Goal: Task Accomplishment & Management: Manage account settings

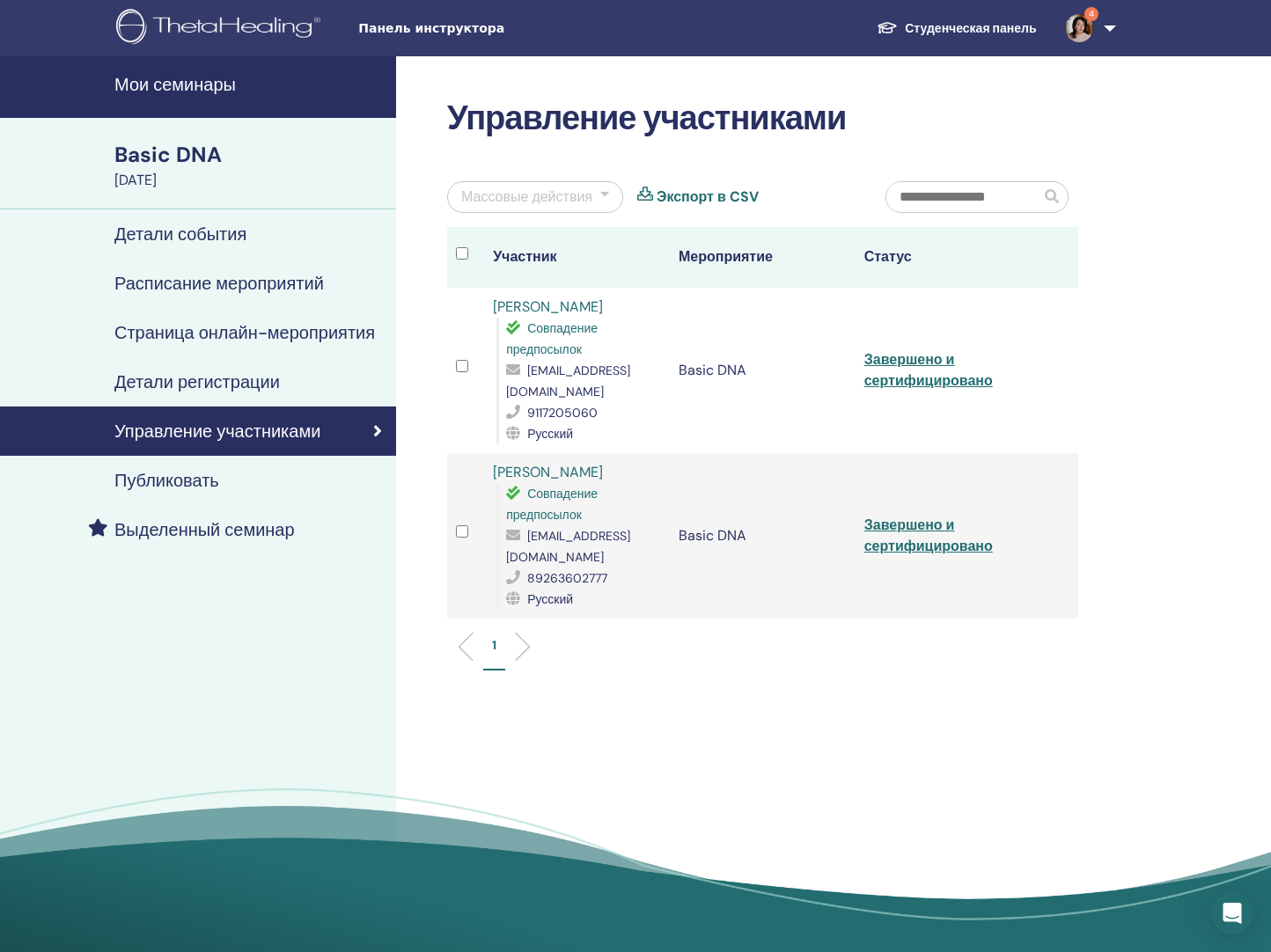
click at [154, 87] on h4 "Мои семинары" at bounding box center [250, 85] width 271 height 21
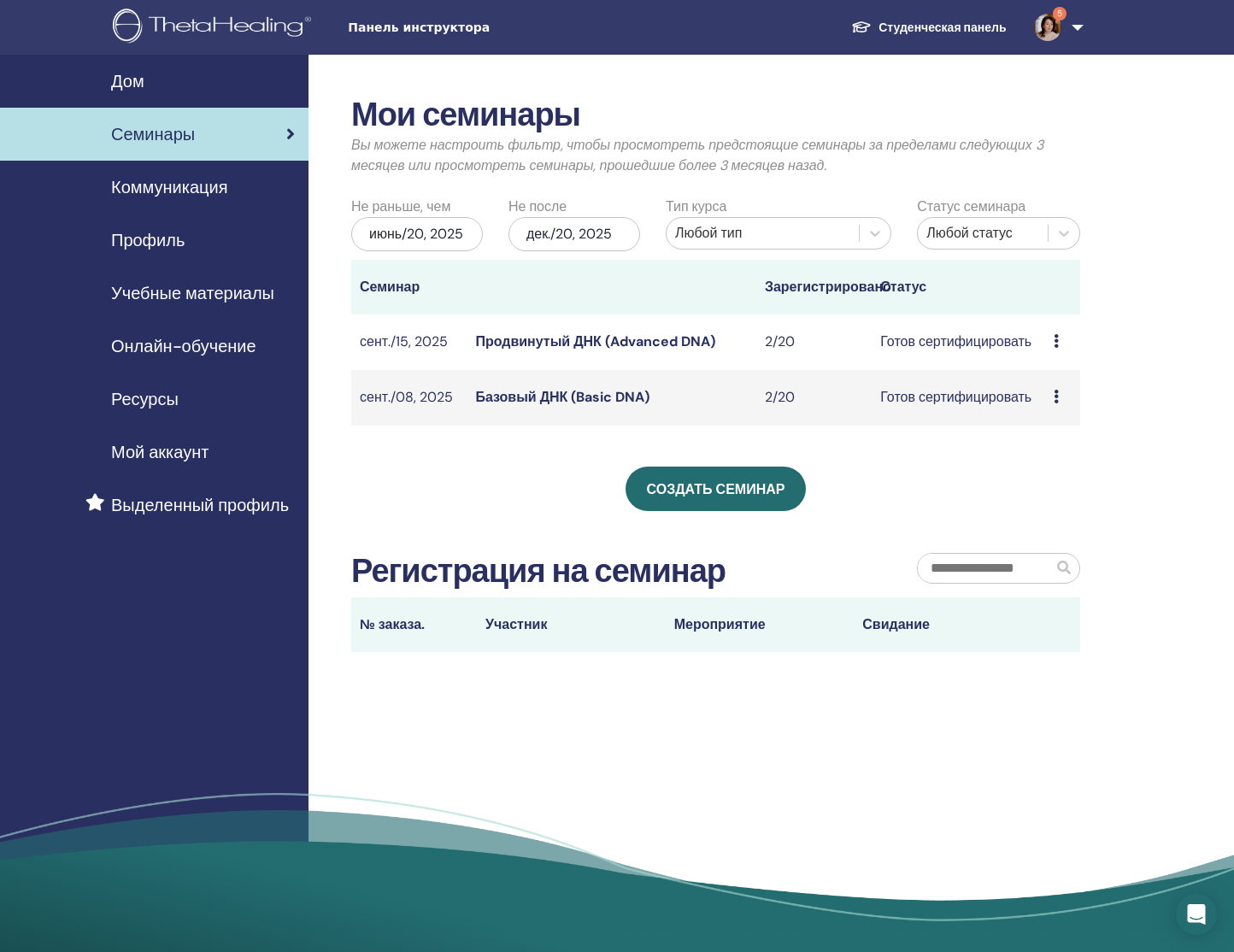
click at [1057, 397] on icon at bounding box center [1056, 397] width 5 height 14
click at [1050, 461] on link "Участники" at bounding box center [1050, 462] width 65 height 18
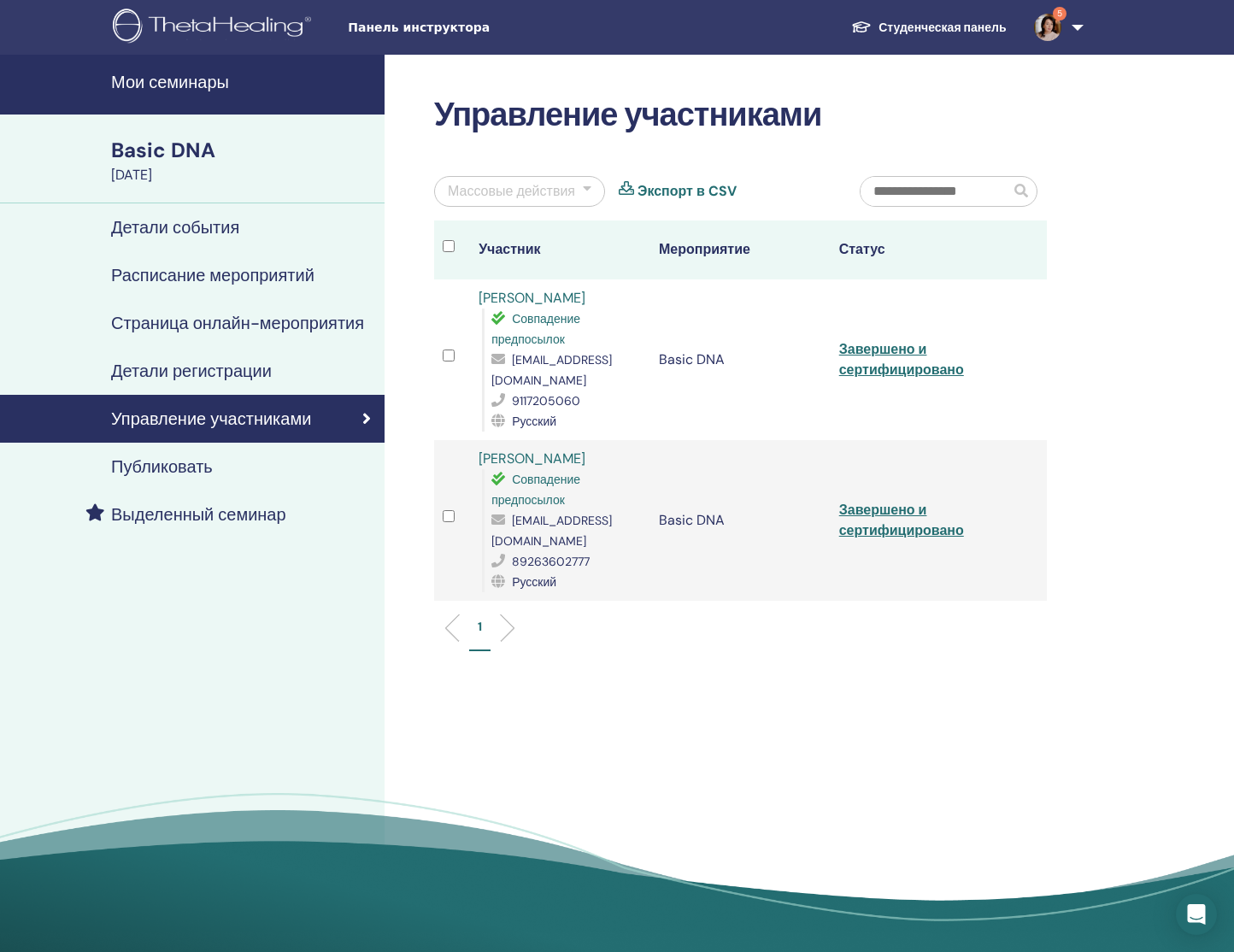
click at [168, 87] on h4 "Мои семинары" at bounding box center [243, 82] width 263 height 21
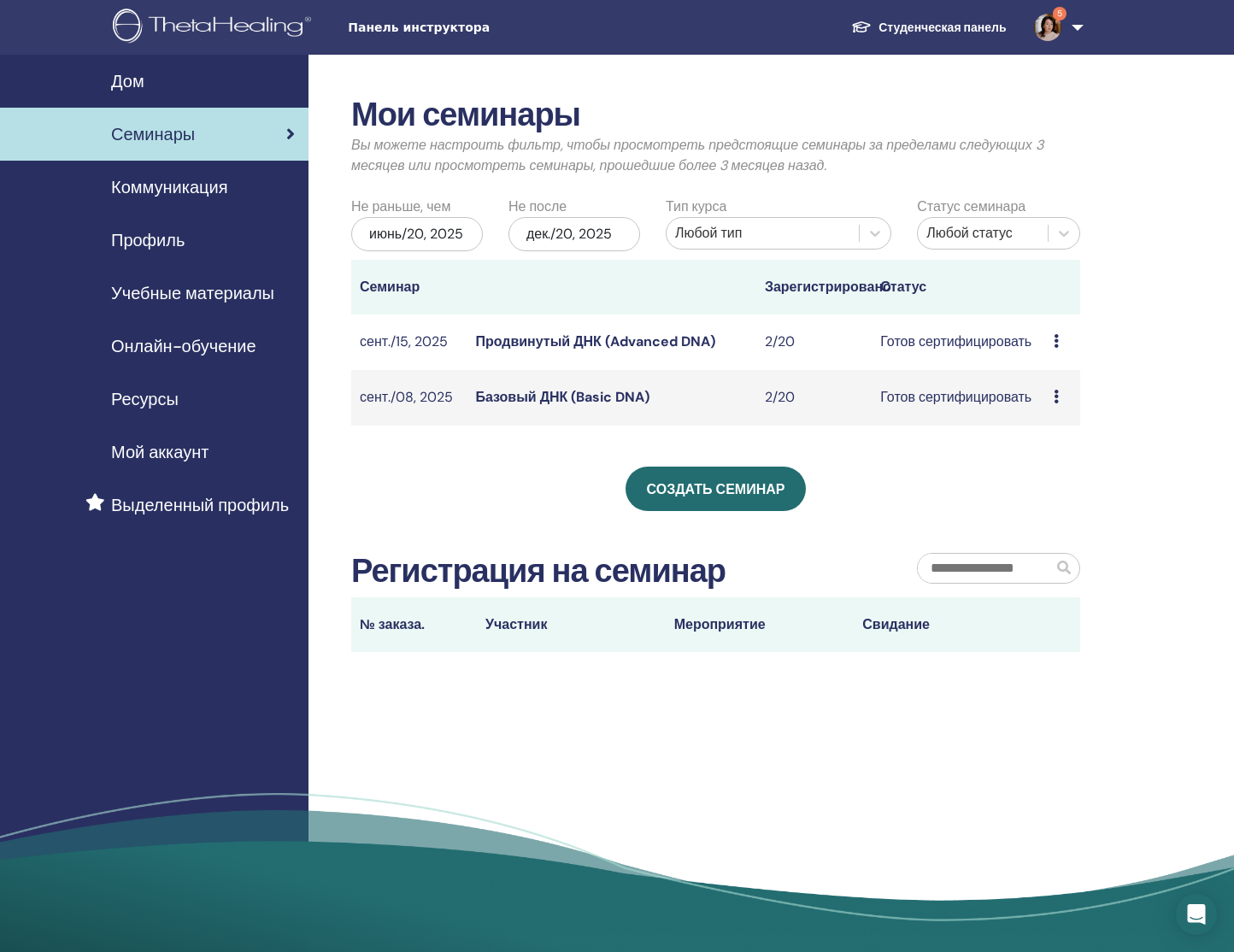
click at [972, 344] on td "Готов сертифицировать" at bounding box center [958, 342] width 173 height 55
click at [1056, 341] on icon at bounding box center [1056, 341] width 5 height 14
click at [1054, 408] on link "Участники" at bounding box center [1049, 406] width 65 height 18
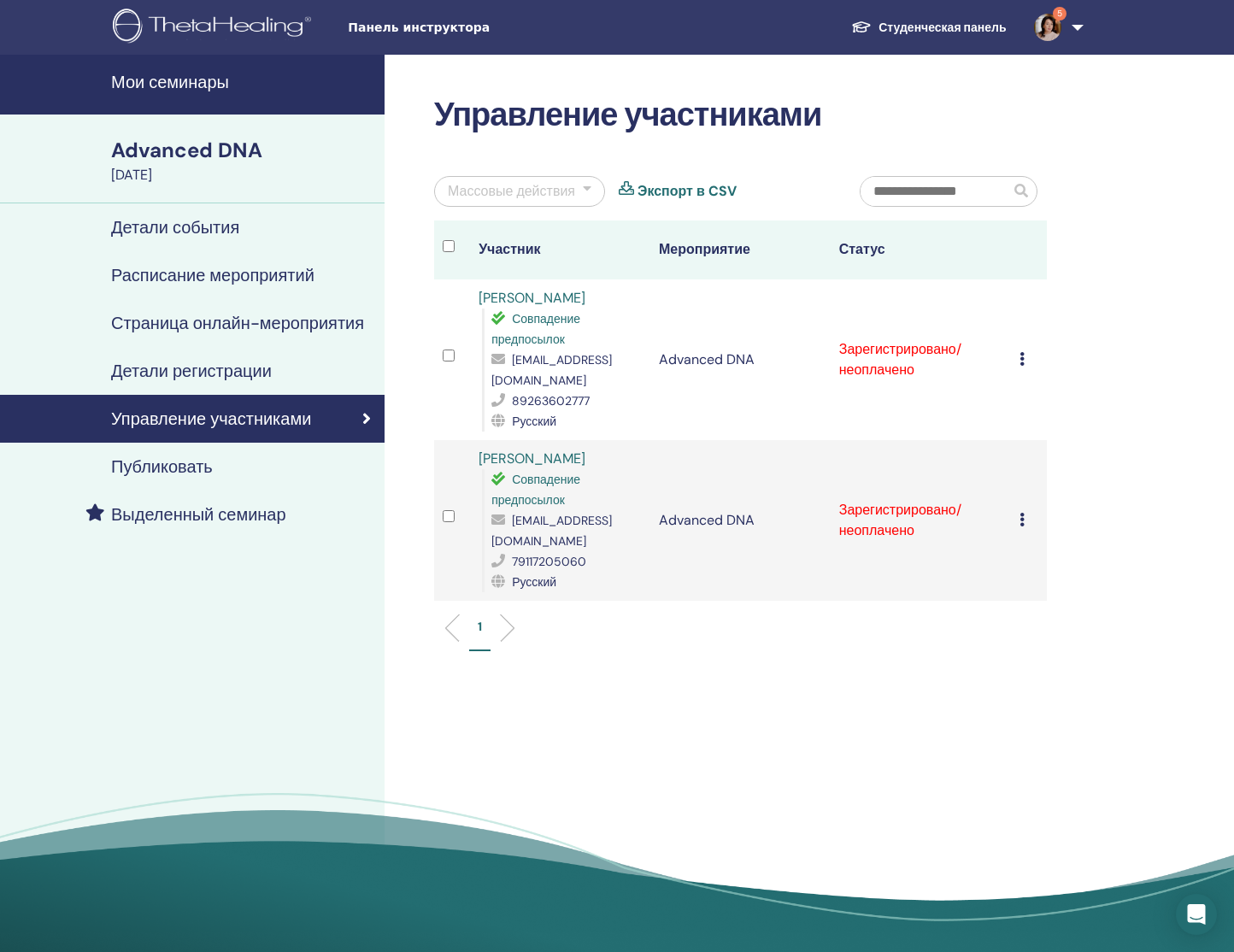
click at [1023, 352] on icon at bounding box center [1023, 359] width 5 height 14
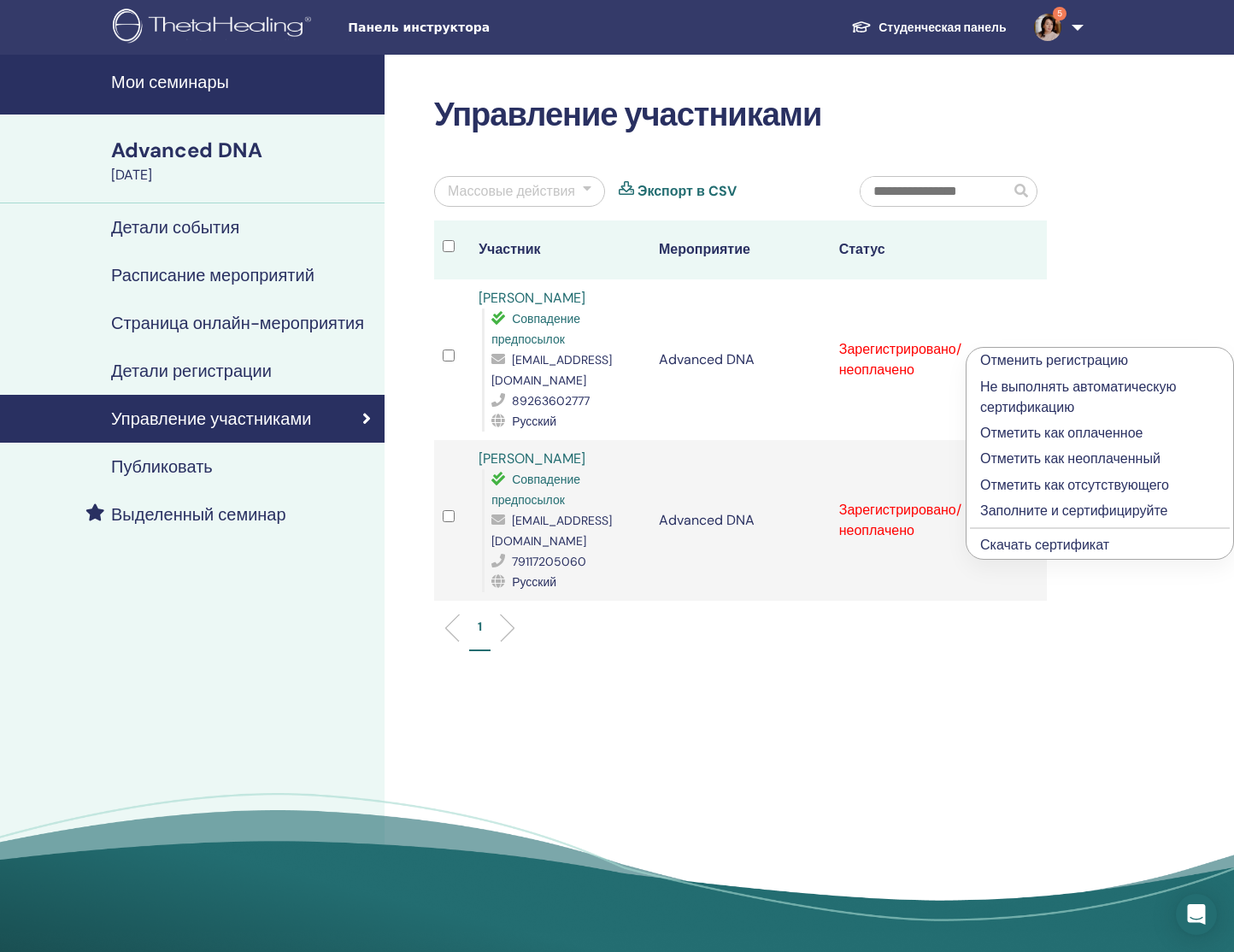
click at [998, 433] on p "Отметить как оплаченное" at bounding box center [1100, 433] width 239 height 21
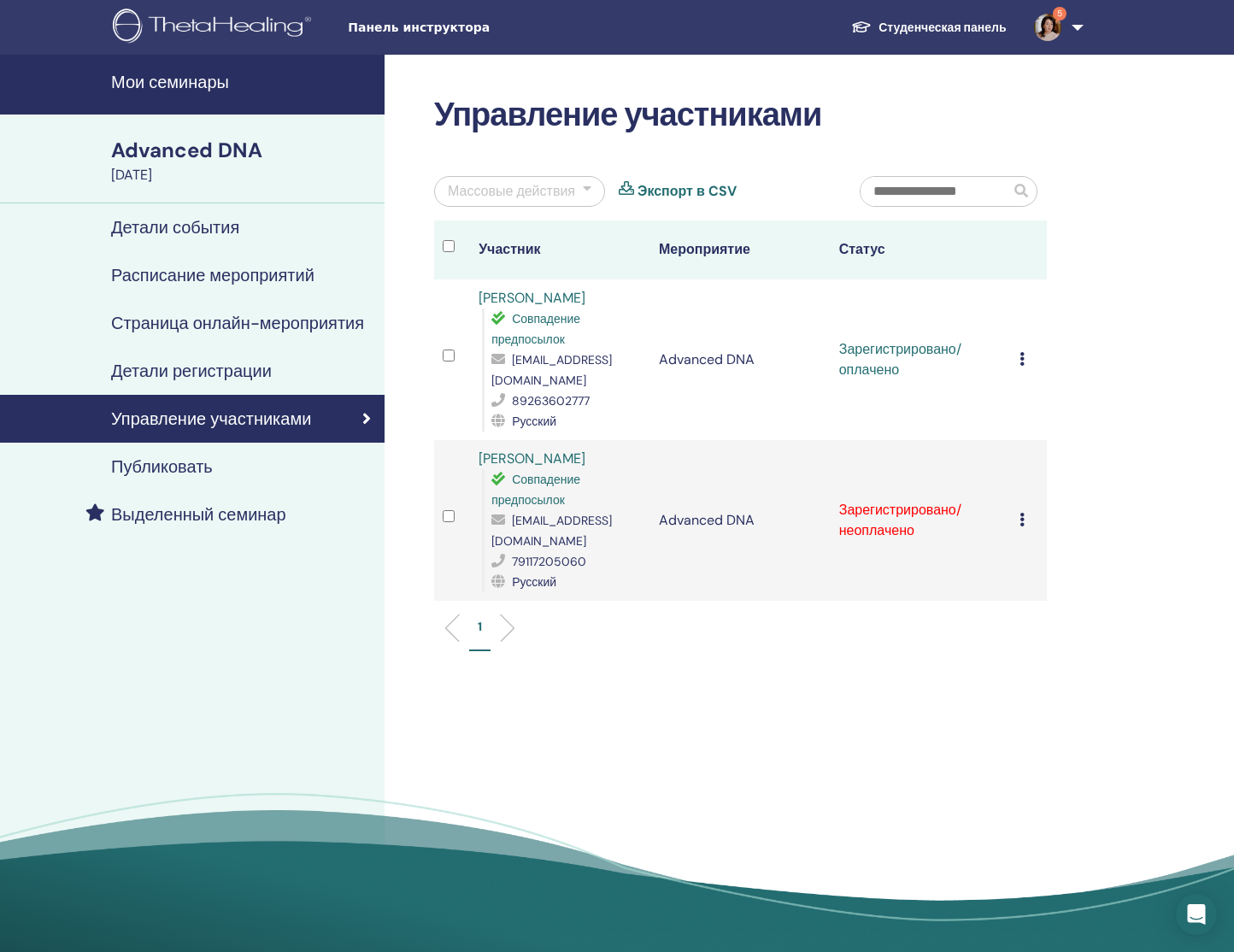
click at [1024, 510] on div "Отменить регистрацию Не выполнять автоматическую сертификацию Отметить как опла…" at bounding box center [1029, 521] width 19 height 21
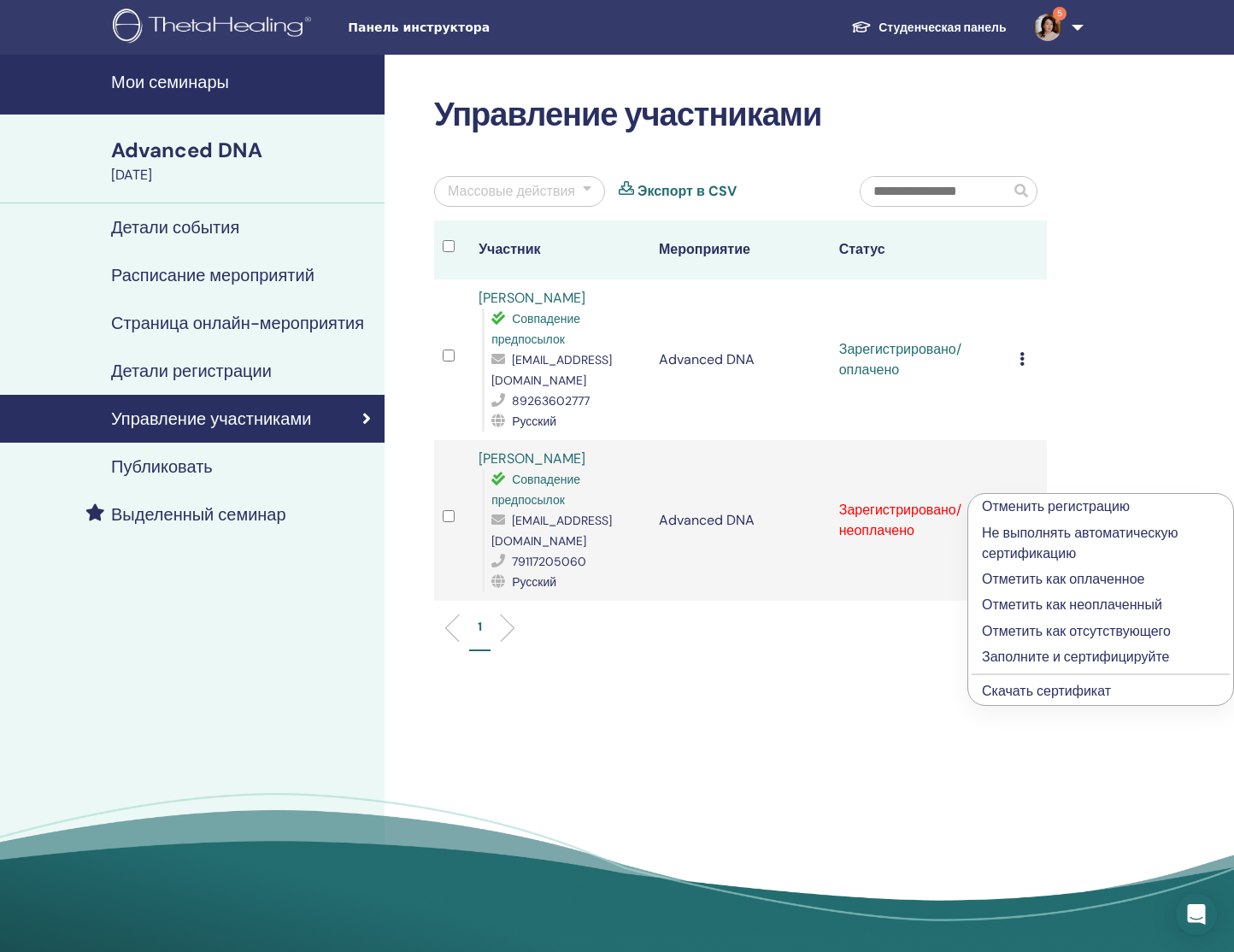
click at [1023, 580] on p "Отметить как оплаченное" at bounding box center [1101, 580] width 237 height 21
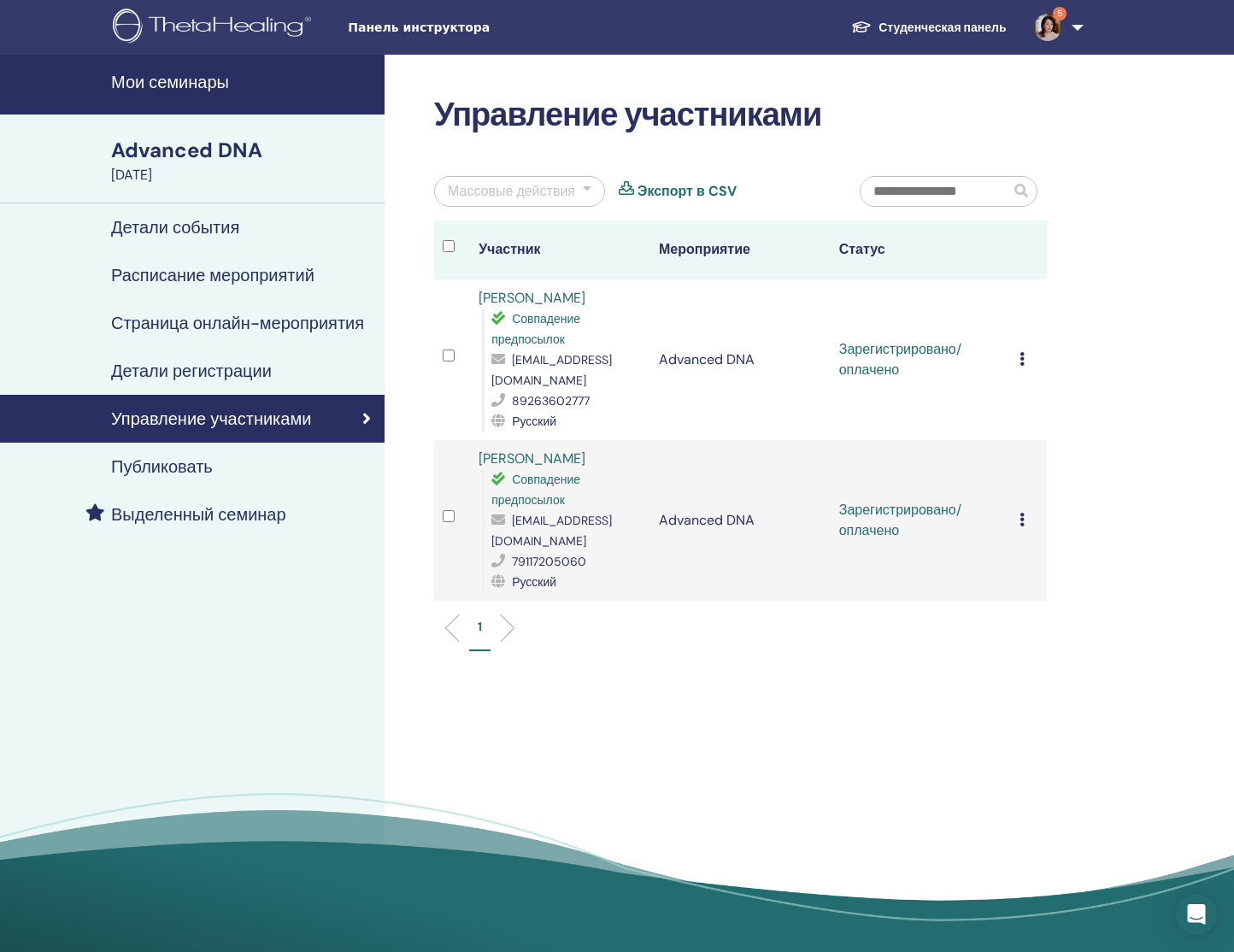
click at [1020, 352] on icon at bounding box center [1023, 359] width 5 height 14
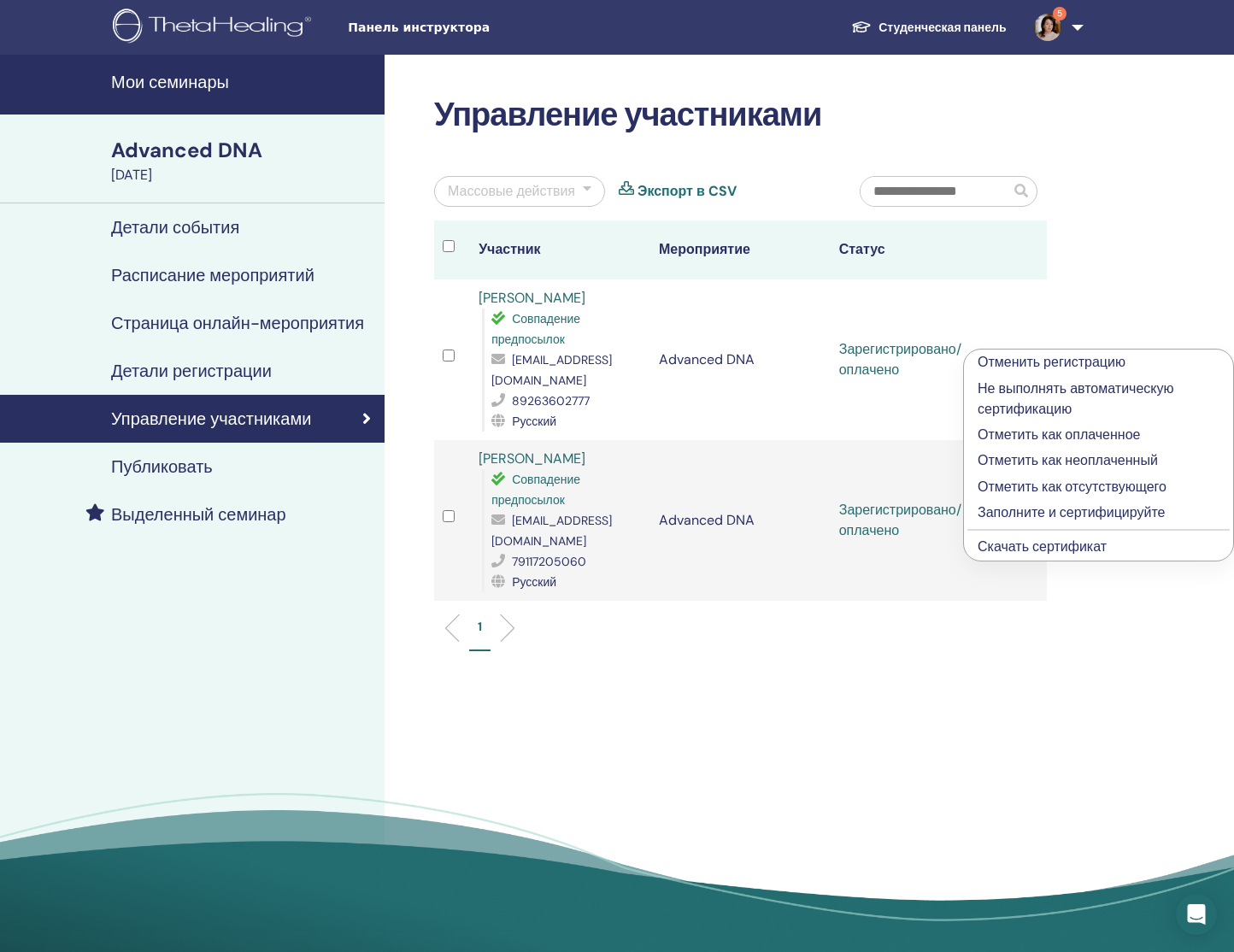
click at [1010, 514] on p "Заполните и сертифицируйте" at bounding box center [1098, 513] width 242 height 21
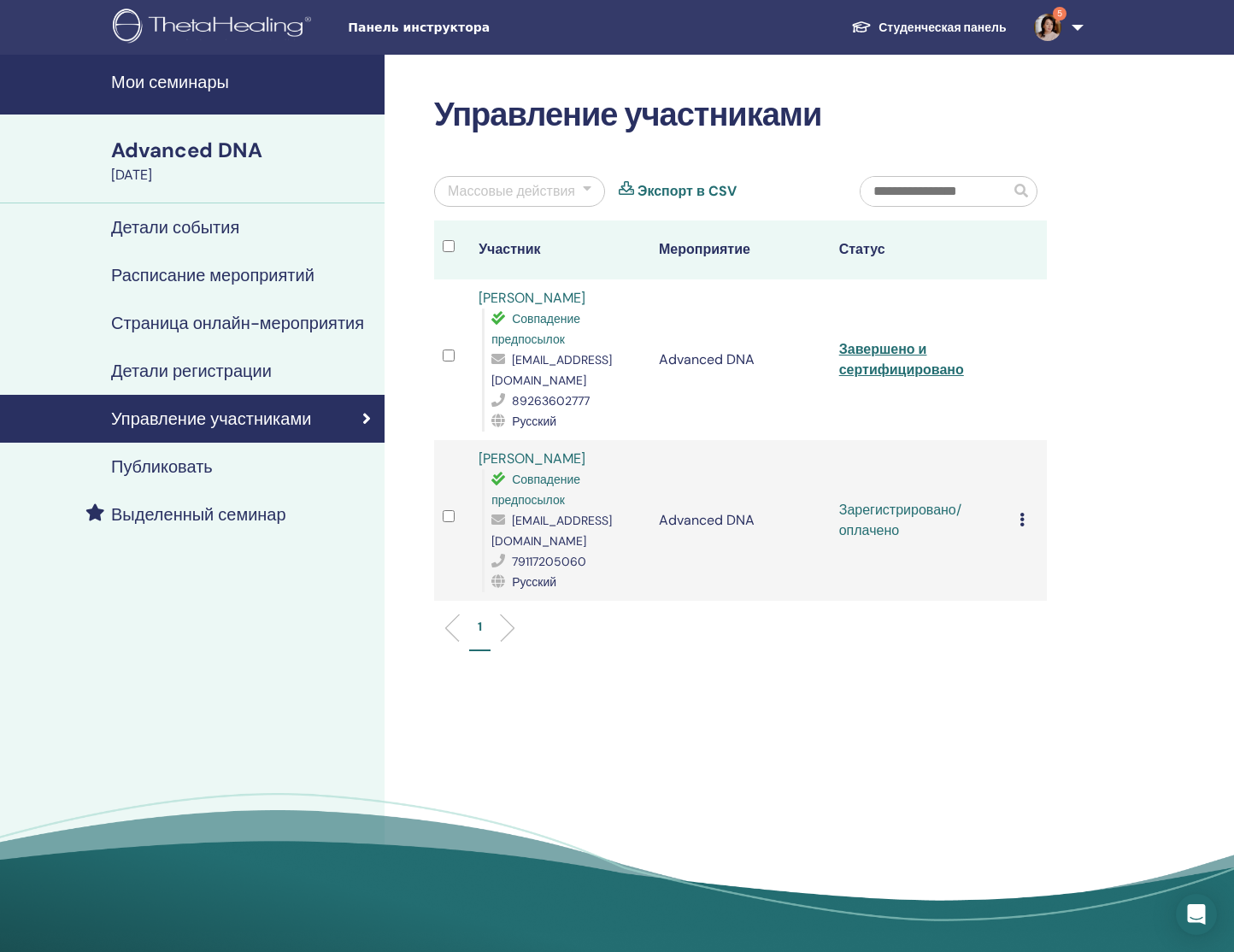
click at [1026, 510] on div "Отменить регистрацию Не выполнять автоматическую сертификацию Отметить как опла…" at bounding box center [1029, 521] width 19 height 21
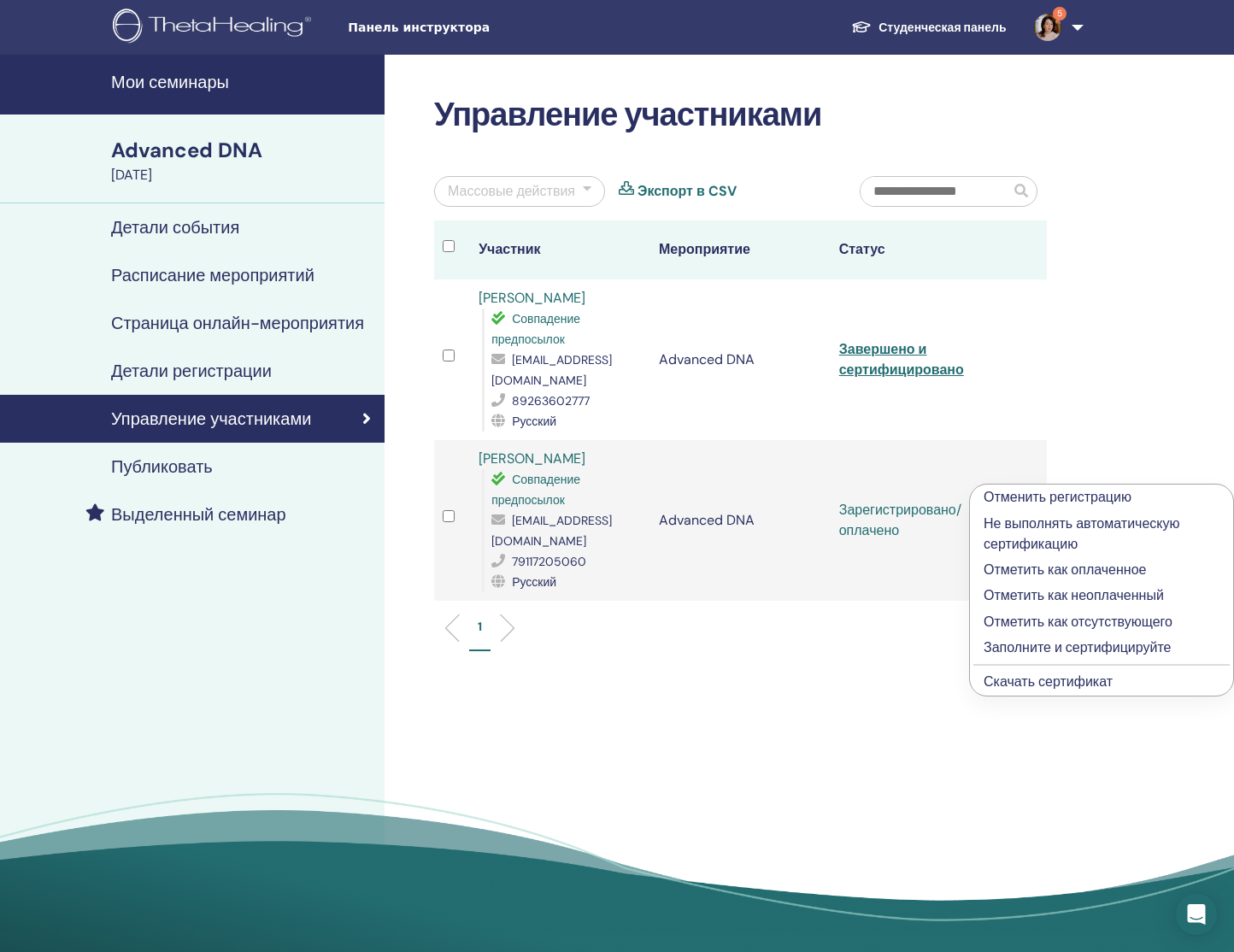
click at [1029, 648] on p "Заполните и сертифицируйте" at bounding box center [1101, 648] width 236 height 21
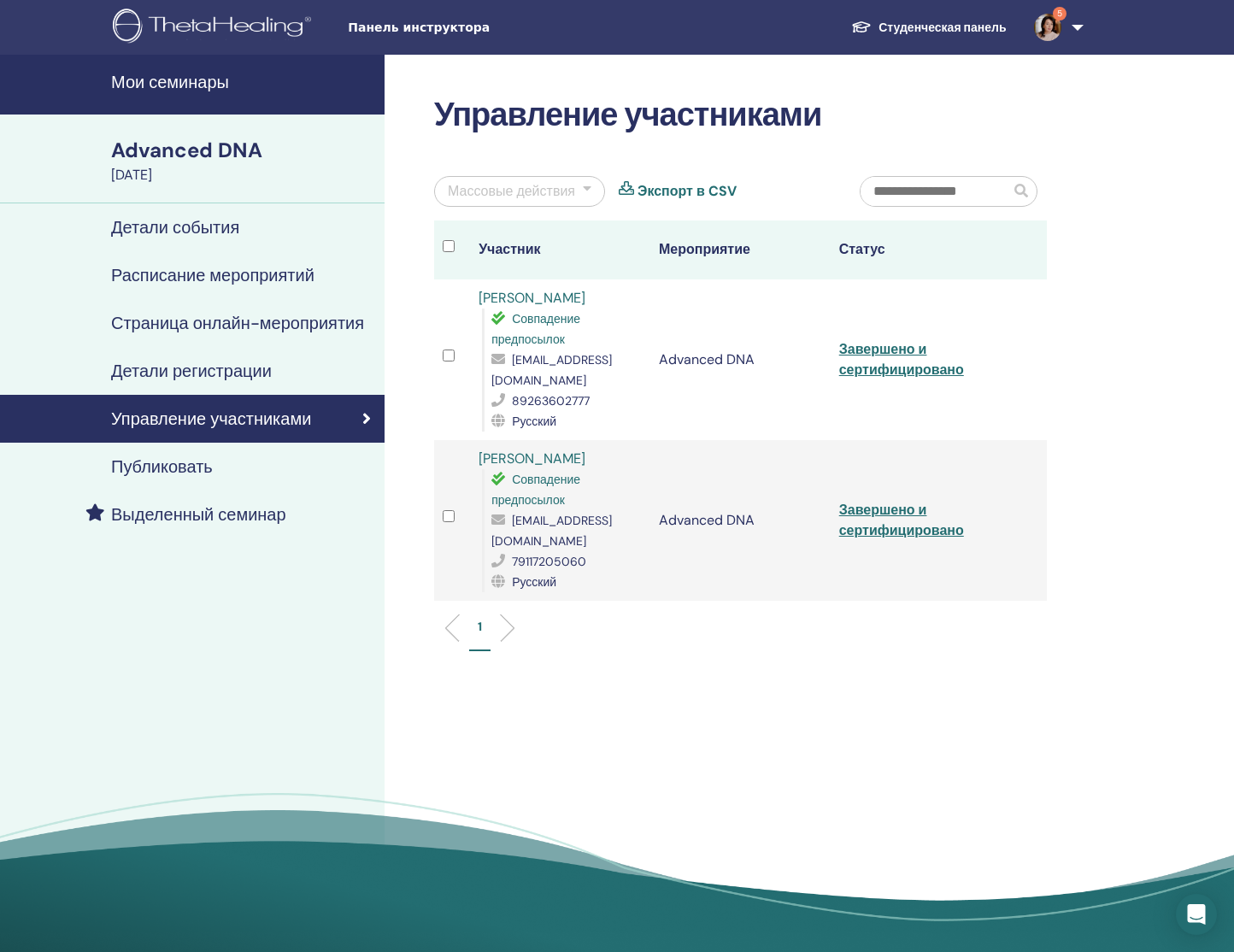
click at [880, 363] on link "Завершено и сертифицировано" at bounding box center [902, 359] width 125 height 38
